Goal: Task Accomplishment & Management: Use online tool/utility

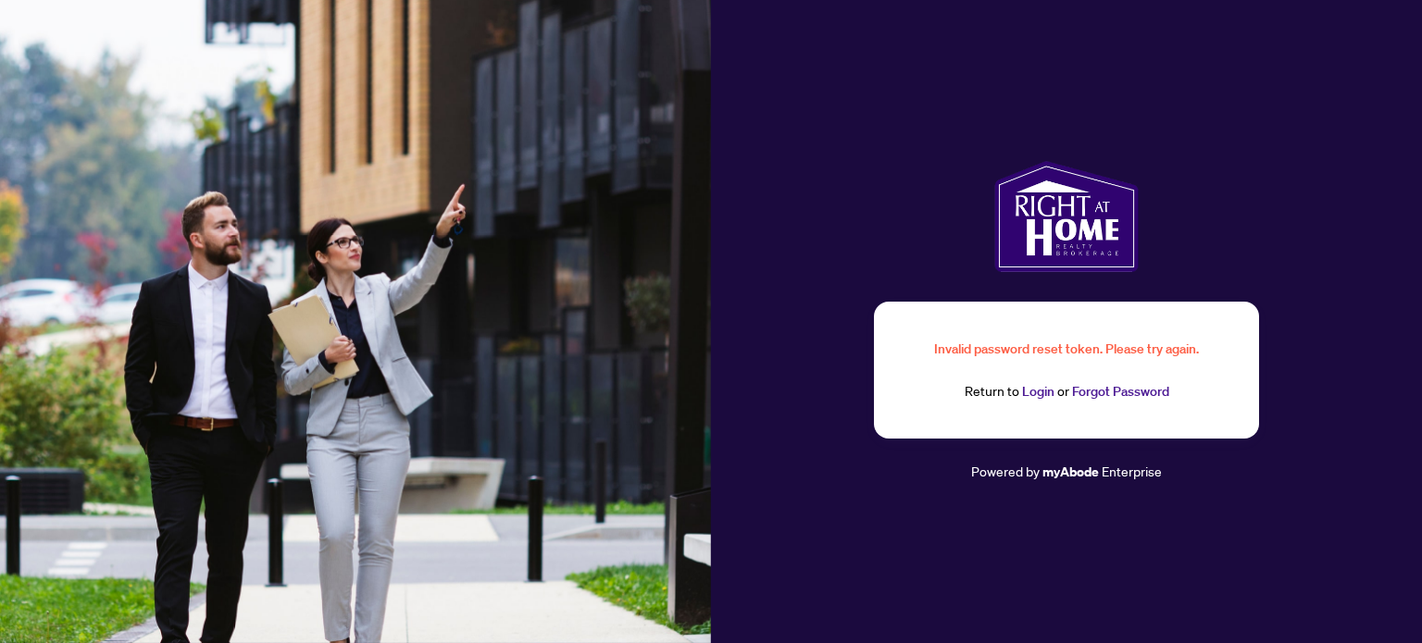
click at [1042, 392] on link "Login" at bounding box center [1038, 391] width 32 height 17
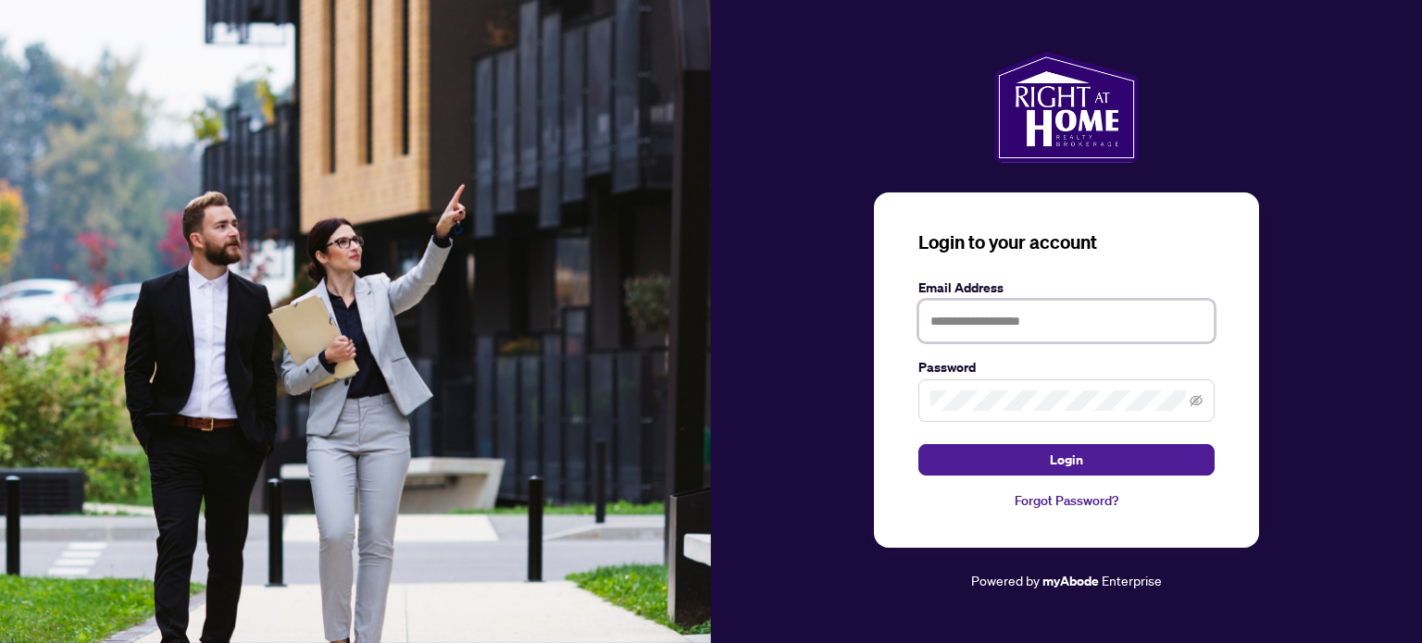
type input "**********"
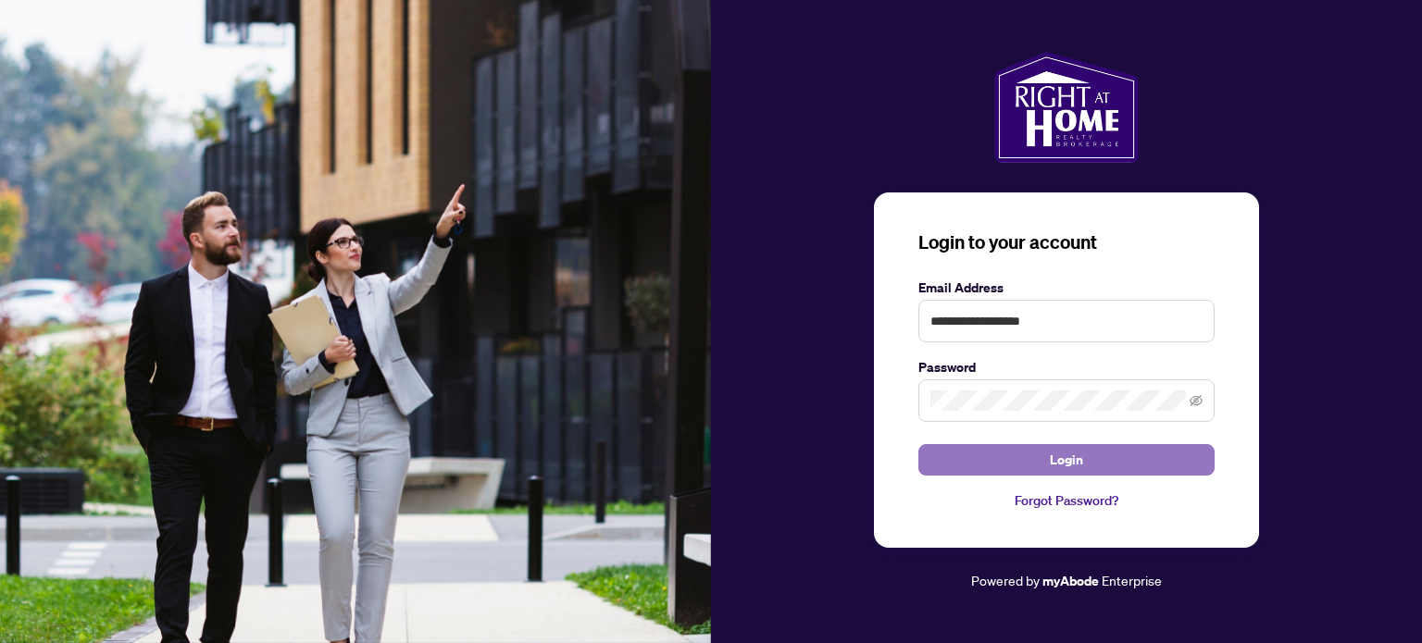
click at [1014, 465] on button "Login" at bounding box center [1066, 459] width 296 height 31
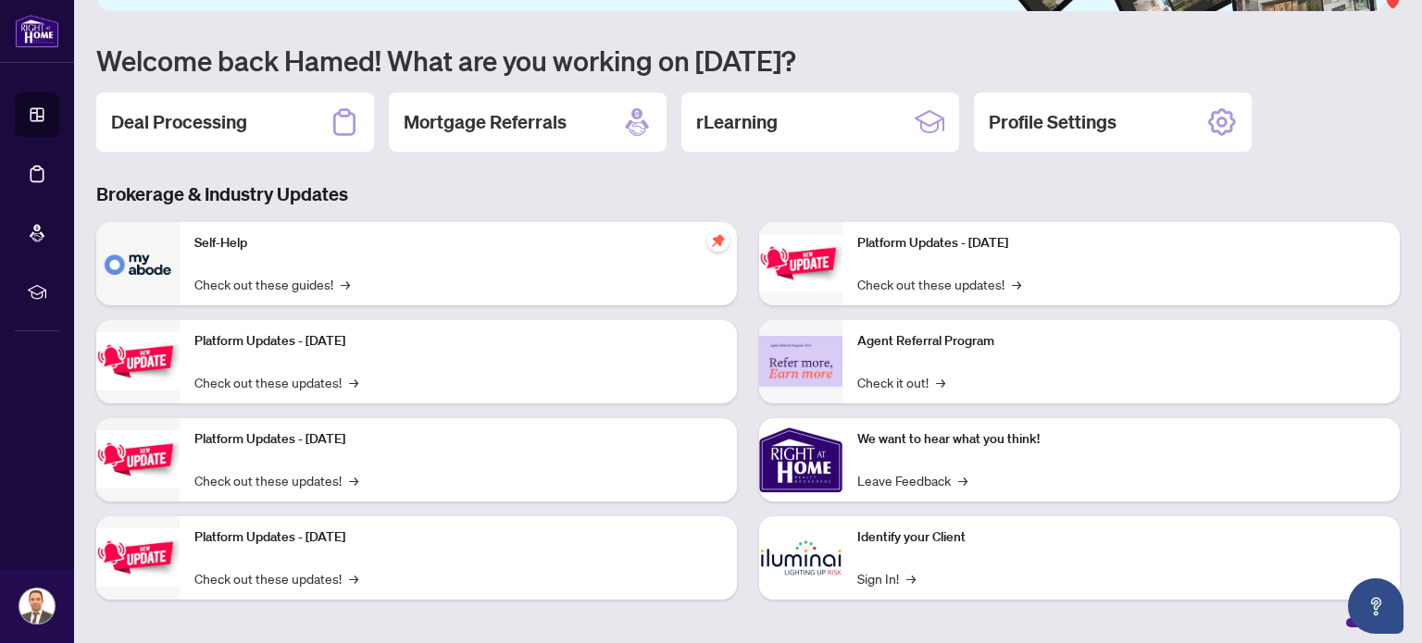
scroll to position [156, 0]
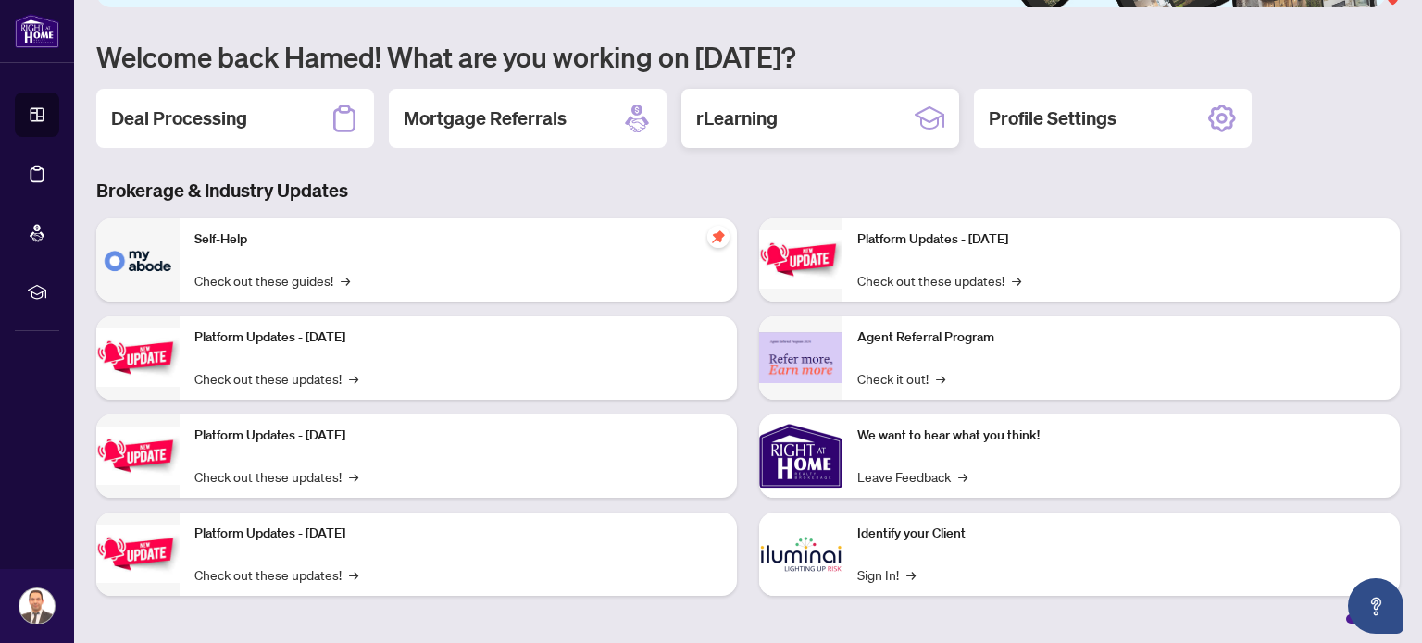
click at [785, 103] on div "rLearning" at bounding box center [820, 118] width 278 height 59
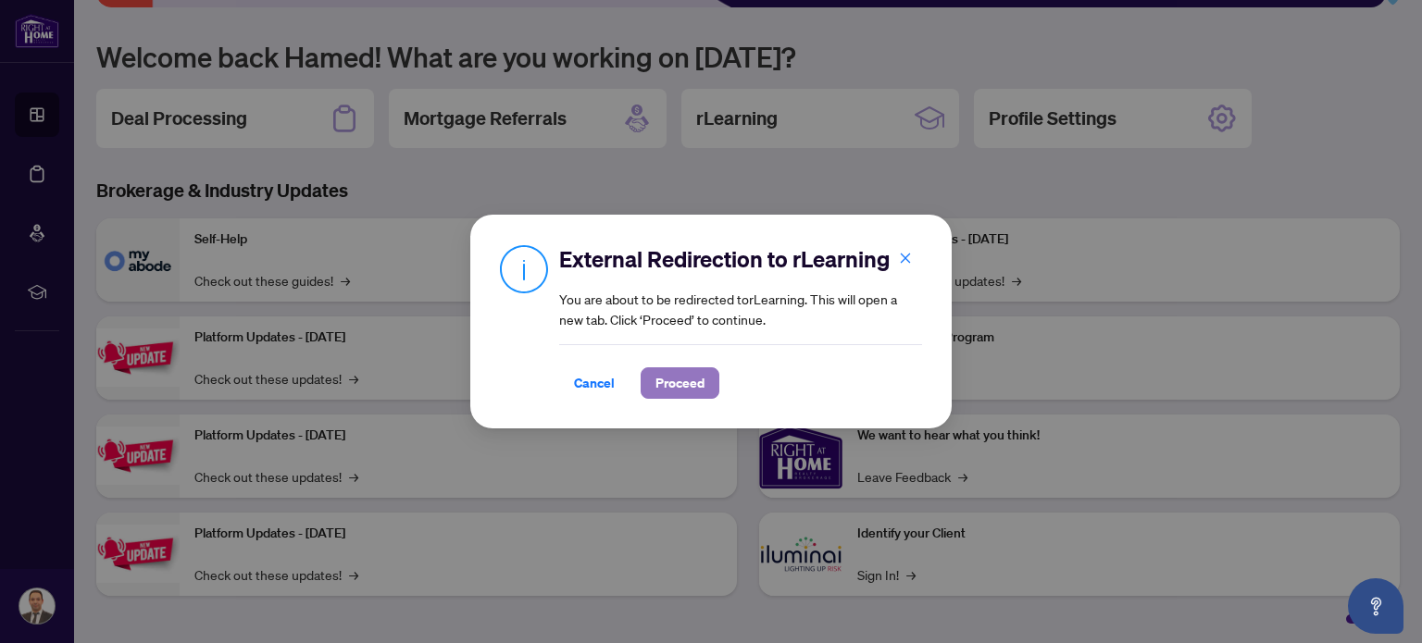
click at [671, 384] on span "Proceed" at bounding box center [679, 383] width 49 height 30
